Goal: Task Accomplishment & Management: Use online tool/utility

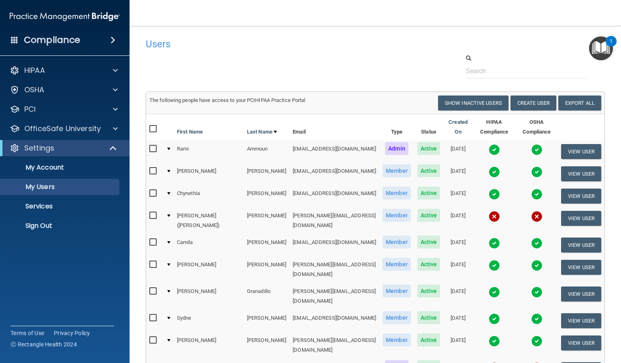
select select "20"
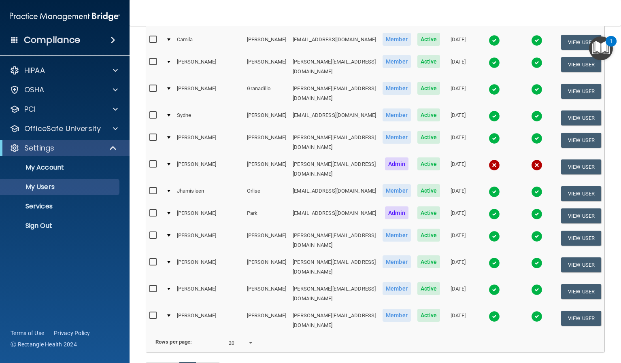
scroll to position [162, 0]
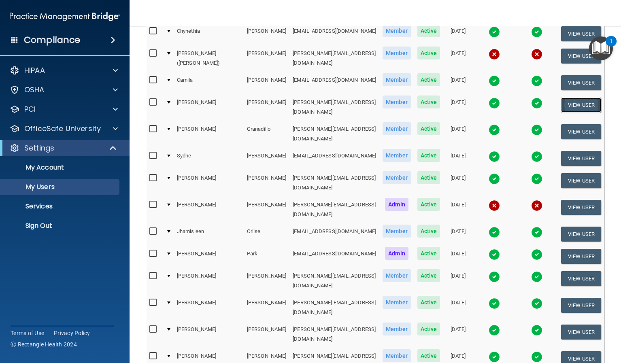
click at [571, 102] on button "View User" at bounding box center [581, 105] width 40 height 15
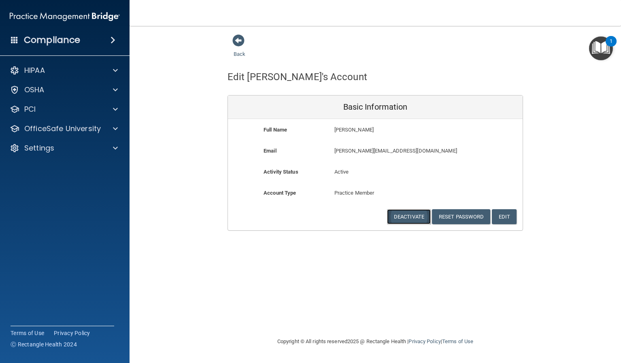
click at [407, 215] on button "Deactivate" at bounding box center [409, 216] width 44 height 15
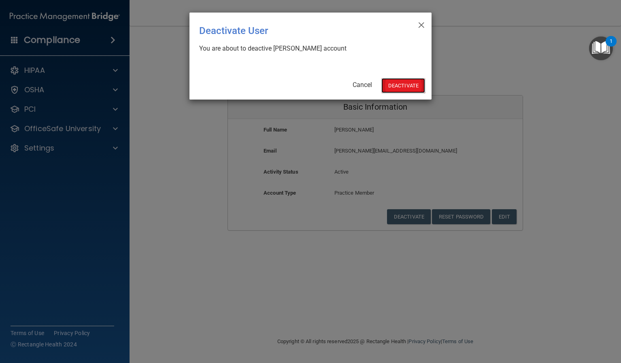
click at [398, 83] on button "Deactivate" at bounding box center [403, 85] width 44 height 15
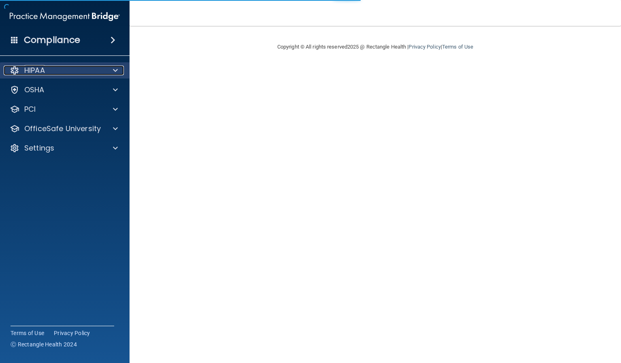
click at [54, 71] on div "HIPAA" at bounding box center [54, 71] width 100 height 10
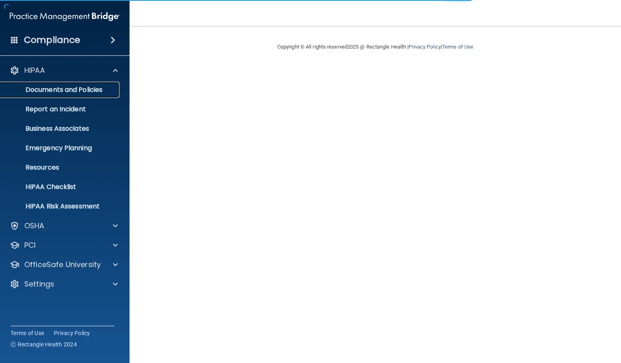
click at [62, 92] on p "Documents and Policies" at bounding box center [60, 90] width 110 height 8
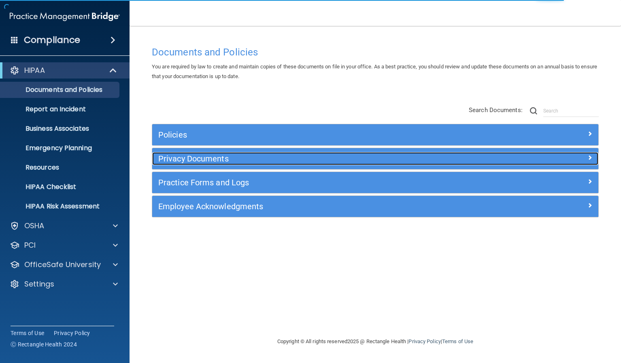
click at [217, 156] on h5 "Privacy Documents" at bounding box center [319, 158] width 323 height 9
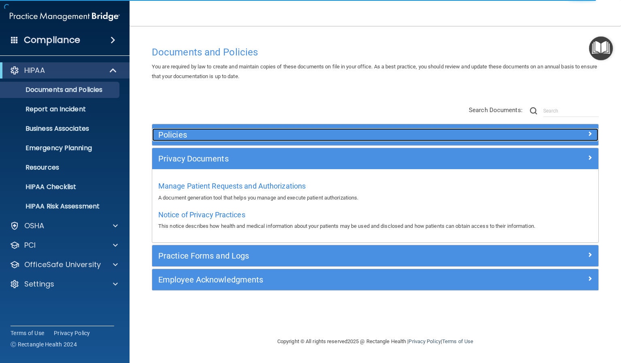
click at [220, 136] on h5 "Policies" at bounding box center [319, 134] width 323 height 9
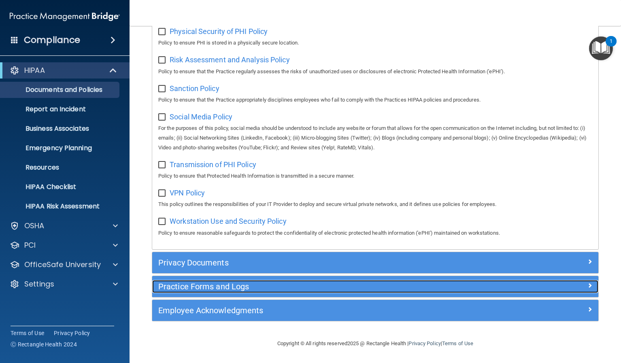
click at [206, 292] on div "Practice Forms and Logs" at bounding box center [319, 286] width 335 height 13
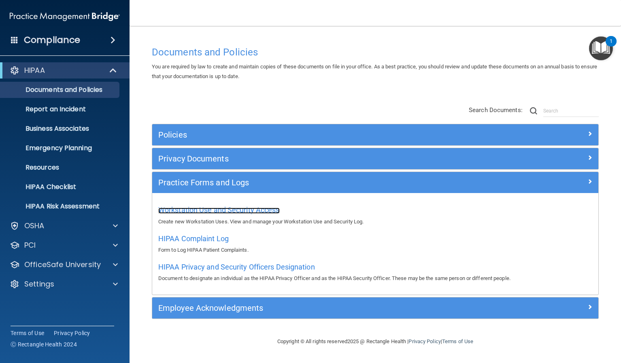
click at [210, 209] on span "Workstation Use and Security Access" at bounding box center [218, 210] width 121 height 8
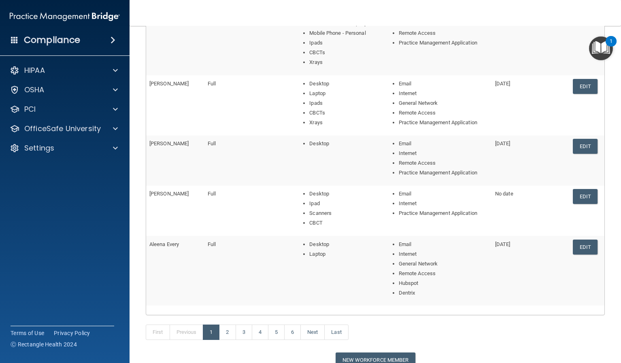
scroll to position [162, 0]
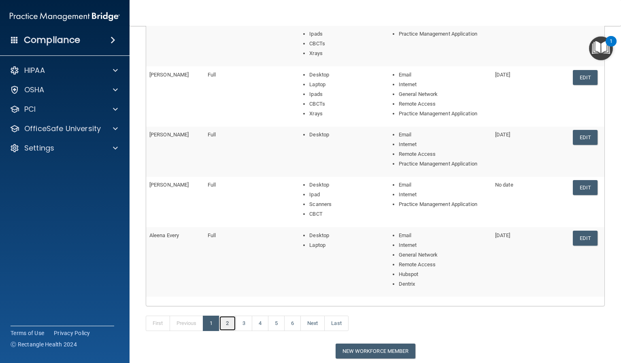
click at [227, 324] on link "2" at bounding box center [227, 323] width 17 height 15
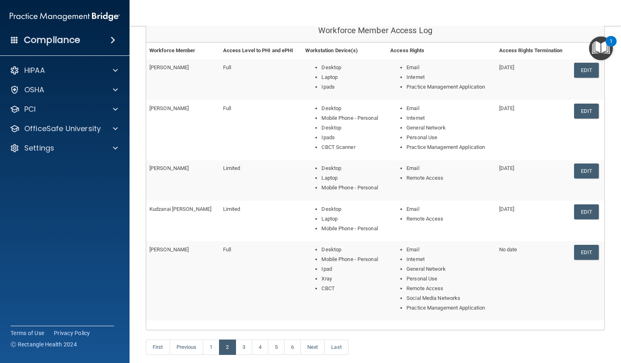
scroll to position [121, 0]
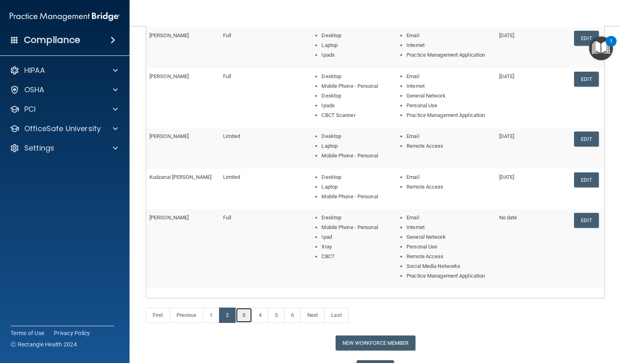
click at [245, 315] on link "3" at bounding box center [244, 315] width 17 height 15
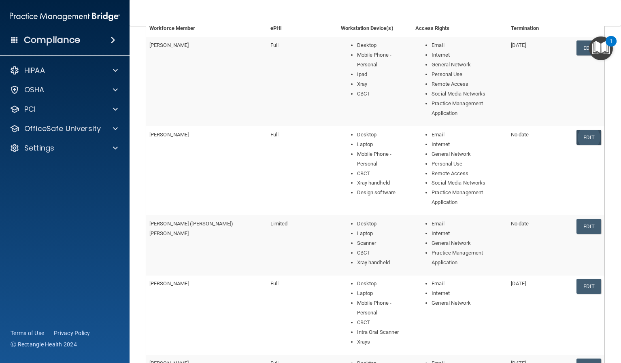
click at [577, 136] on link "Edit" at bounding box center [588, 137] width 25 height 15
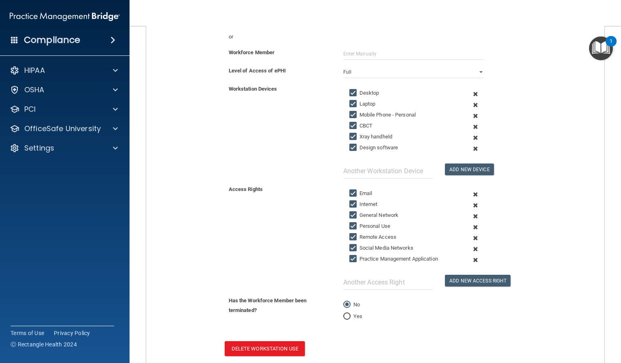
click at [343, 314] on input "Yes" at bounding box center [346, 317] width 7 height 6
radio input "true"
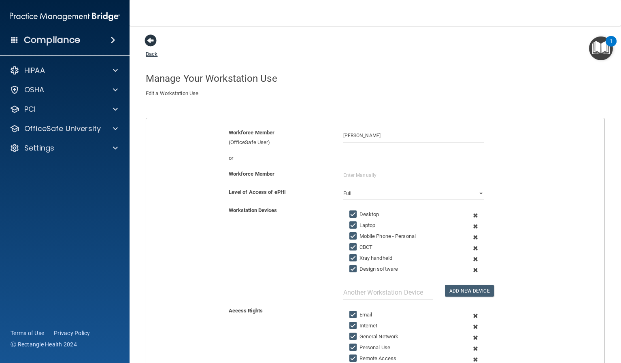
click at [151, 43] on span at bounding box center [150, 40] width 12 height 12
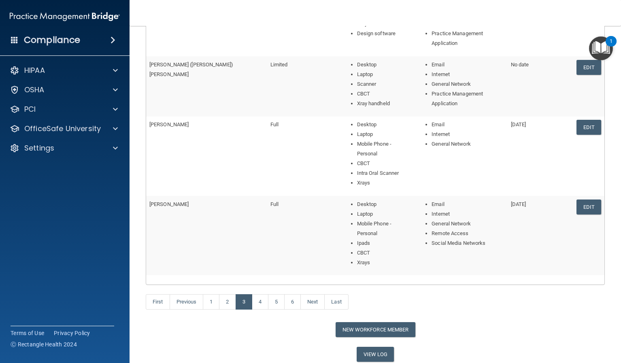
scroll to position [283, 0]
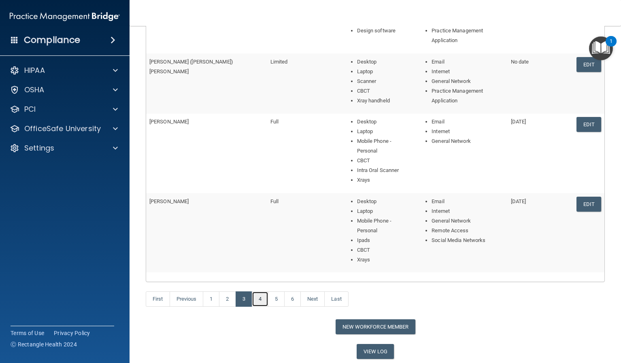
click at [257, 298] on link "4" at bounding box center [260, 298] width 17 height 15
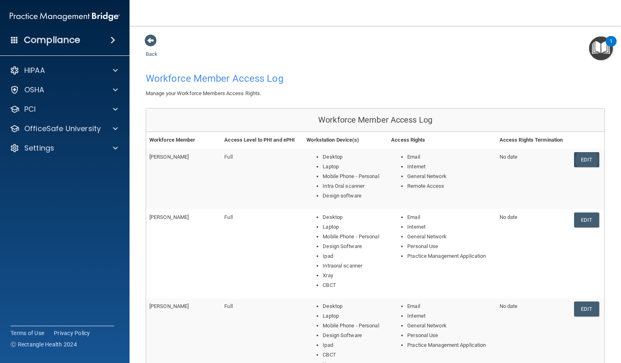
click at [579, 157] on link "Edit" at bounding box center [586, 159] width 25 height 15
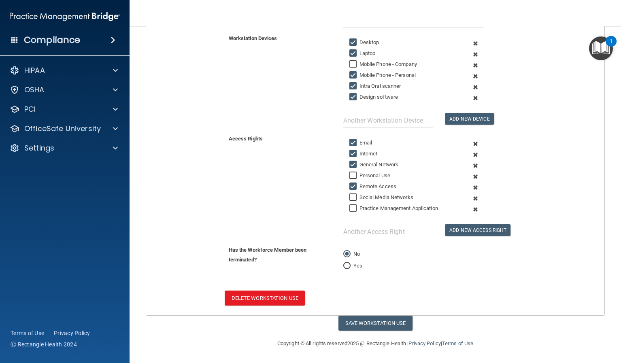
scroll to position [132, 0]
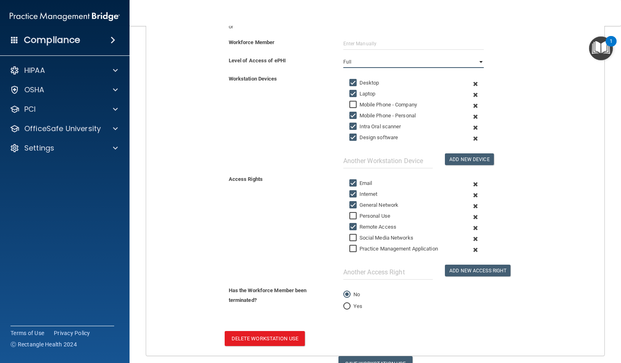
click at [360, 62] on select "Full Limited None" at bounding box center [413, 62] width 140 height 12
select select "2"
click at [343, 56] on select "Full Limited None" at bounding box center [413, 62] width 140 height 12
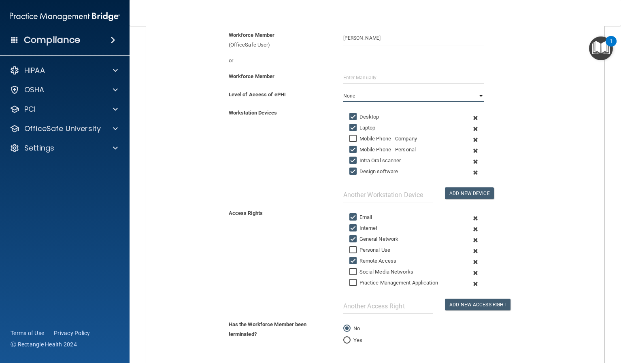
scroll to position [172, 0]
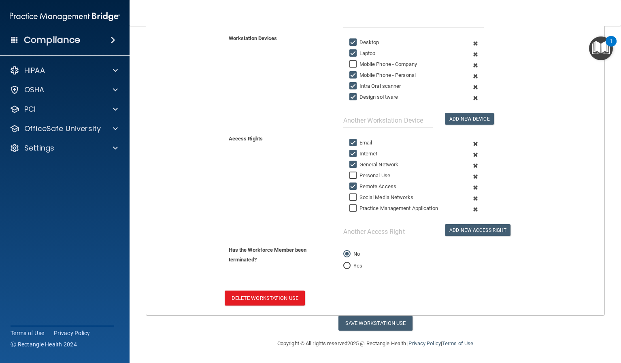
click at [348, 265] on label "Yes" at bounding box center [352, 266] width 19 height 10
click at [348, 265] on input "Yes" at bounding box center [346, 266] width 7 height 6
radio input "true"
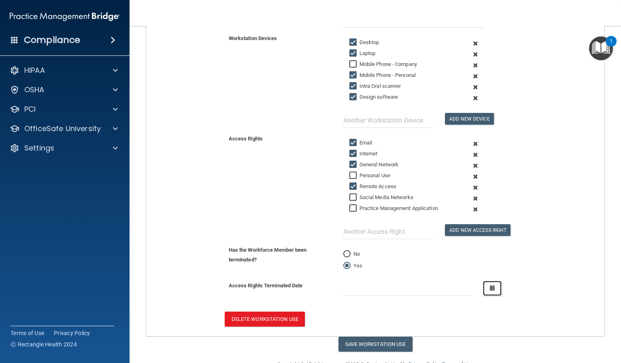
click at [490, 285] on icon "button" at bounding box center [492, 287] width 5 height 5
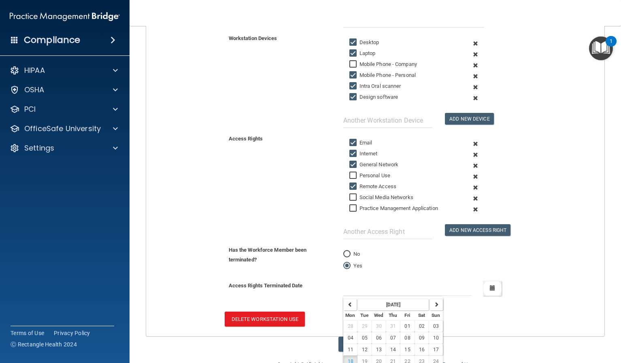
scroll to position [199, 0]
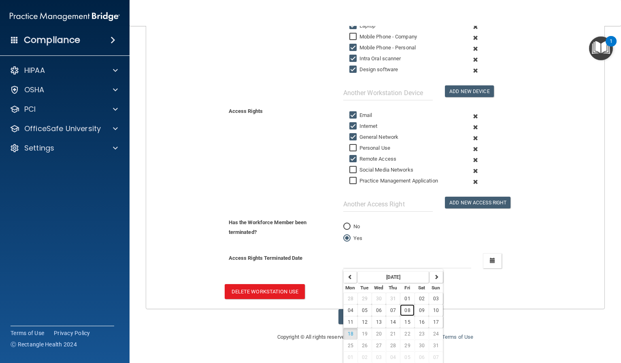
click at [405, 308] on span "08" at bounding box center [407, 311] width 6 height 6
type input "8/8/25"
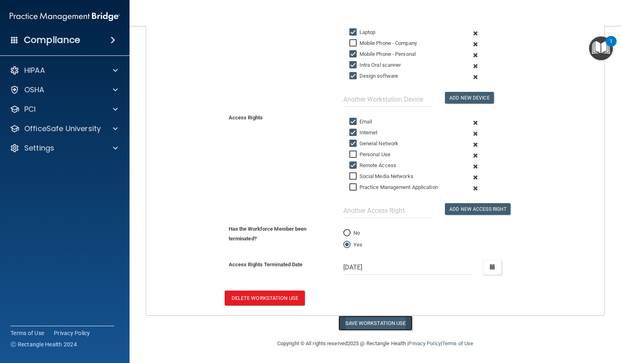
click at [361, 325] on button "Save Workstation Use" at bounding box center [375, 323] width 74 height 15
select select "? string:None ?"
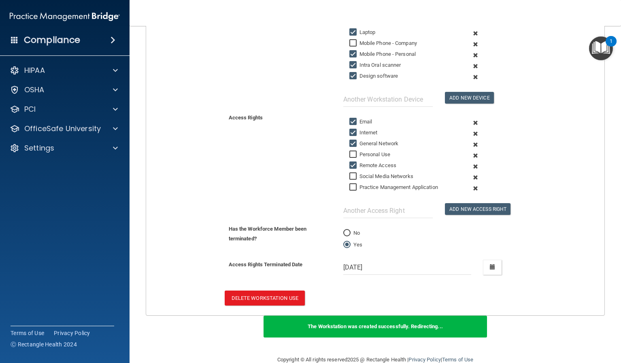
scroll to position [0, 0]
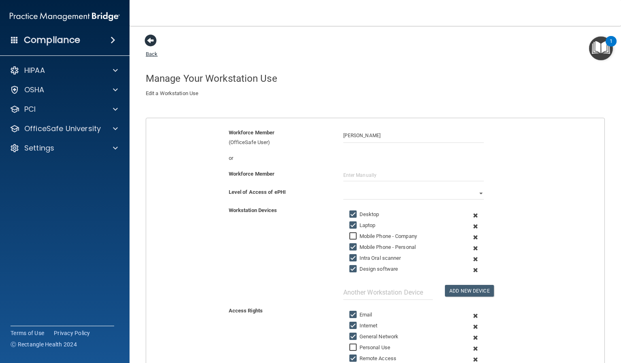
click at [154, 43] on span at bounding box center [150, 40] width 12 height 12
